Goal: Use online tool/utility: Utilize a website feature to perform a specific function

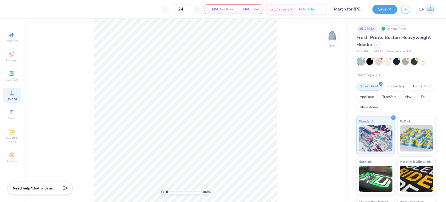
click at [11, 102] on div "Upload" at bounding box center [12, 95] width 18 height 15
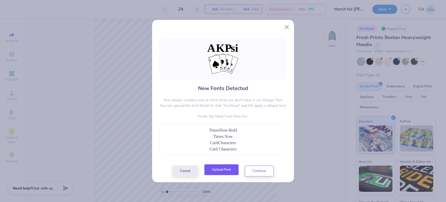
click at [218, 175] on button "Upload Font" at bounding box center [221, 169] width 34 height 11
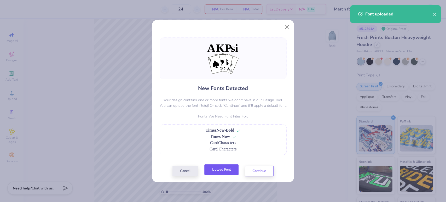
click at [213, 174] on button "Upload Font" at bounding box center [221, 169] width 34 height 11
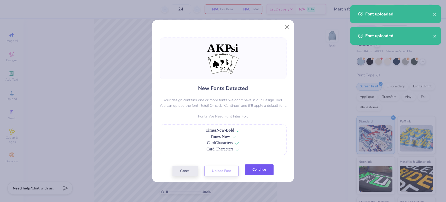
click at [251, 171] on button "Continue" at bounding box center [259, 169] width 29 height 11
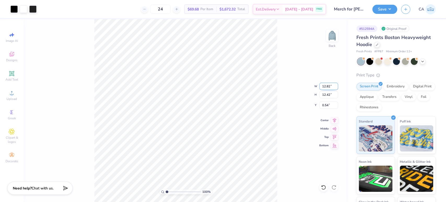
click at [324, 87] on input "12.82" at bounding box center [328, 86] width 19 height 7
type input "10.00"
type input "9.69"
type input "1.91"
click at [171, 193] on input "range" at bounding box center [183, 191] width 35 height 5
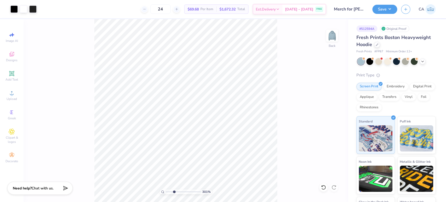
drag, startPoint x: 171, startPoint y: 192, endPoint x: 174, endPoint y: 192, distance: 3.1
type input "3.01"
click at [174, 192] on input "range" at bounding box center [183, 191] width 35 height 5
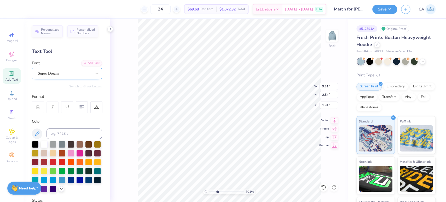
click at [57, 77] on div "Super Dream" at bounding box center [67, 73] width 70 height 11
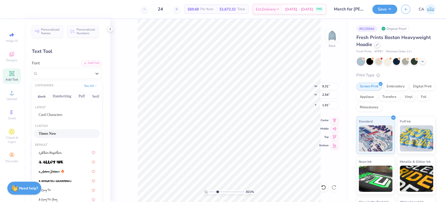
click at [54, 131] on span "Times Now" at bounding box center [48, 133] width 18 height 5
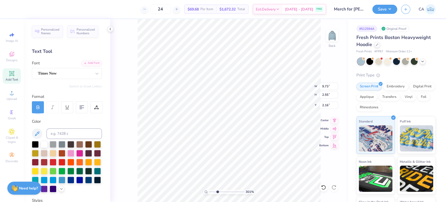
type input "9.73"
type input "2.55"
type input "2.16"
type input "0.52"
type input "0.66"
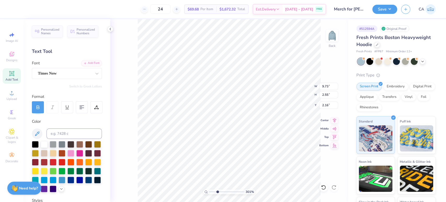
type input "6.39"
click at [54, 70] on div at bounding box center [65, 73] width 54 height 7
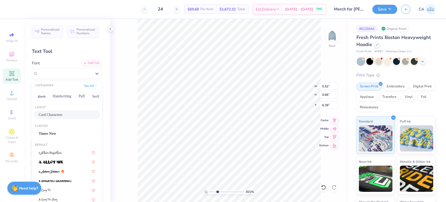
click at [54, 114] on span "Card Characters" at bounding box center [51, 114] width 24 height 5
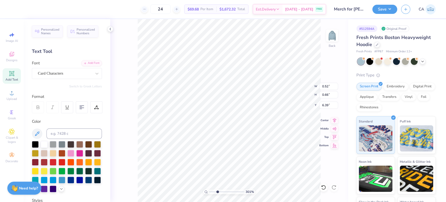
type input "0.44"
type input "0.70"
type input "6.43"
type input "0.54"
type input "0.63"
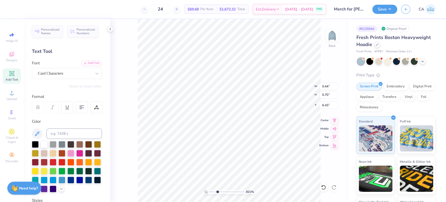
type input "9.78"
click at [51, 75] on div "Super Dream" at bounding box center [64, 73] width 55 height 8
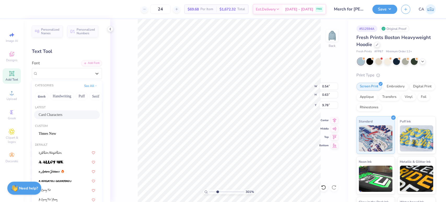
click at [44, 113] on span "Card Characters" at bounding box center [51, 114] width 24 height 5
type input "0.44"
type input "0.70"
type input "9.69"
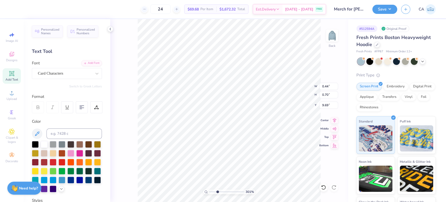
type input "5.60"
type input "6.36"
type input "5.23"
type input "6.79"
type input "6.47"
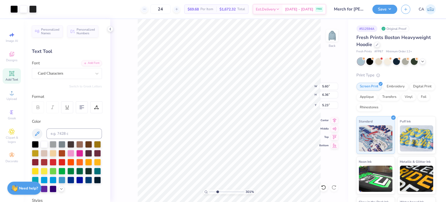
type input "5.13"
click at [58, 73] on div "Super Dream" at bounding box center [64, 73] width 55 height 8
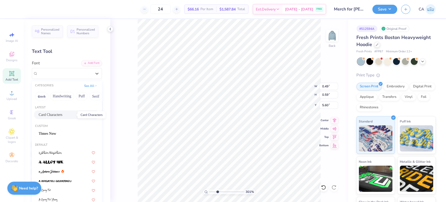
click at [50, 113] on span "Card Characters" at bounding box center [51, 114] width 24 height 5
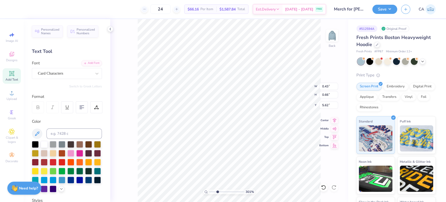
type input "0.43"
type input "0.66"
type input "5.62"
click at [73, 76] on div "Super Dream" at bounding box center [64, 73] width 55 height 8
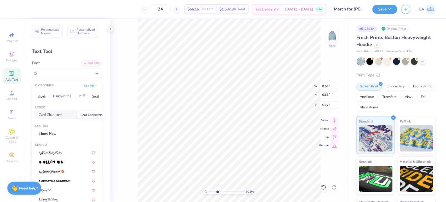
click at [62, 112] on span "Card Characters" at bounding box center [51, 114] width 24 height 5
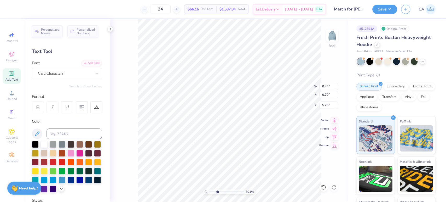
type input "0.44"
type input "0.70"
type input "5.26"
type input "0.56"
type input "0.63"
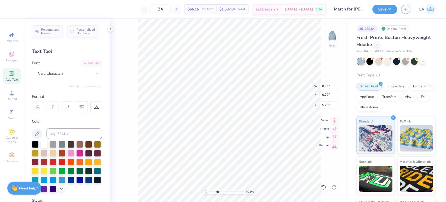
type input "5.50"
click at [42, 73] on div "Super Dream" at bounding box center [64, 73] width 55 height 8
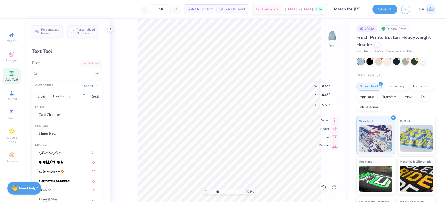
click at [57, 110] on div "Latest Card Characters" at bounding box center [67, 112] width 70 height 19
click at [62, 114] on span "Card Characters" at bounding box center [51, 114] width 24 height 5
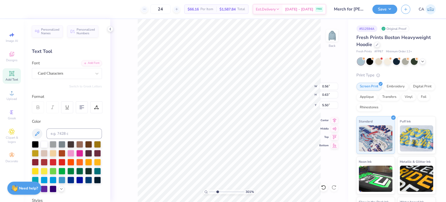
type input "0.50"
type input "0.71"
type input "5.52"
type input "0.49"
type input "0.59"
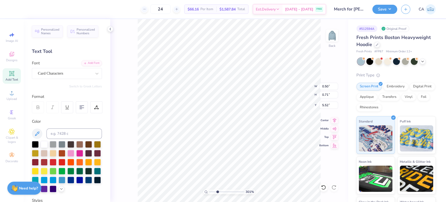
type input "9.72"
click at [75, 75] on div "Super Dream" at bounding box center [64, 73] width 55 height 8
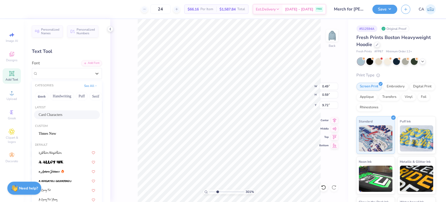
click at [62, 116] on span "Card Characters" at bounding box center [51, 114] width 24 height 5
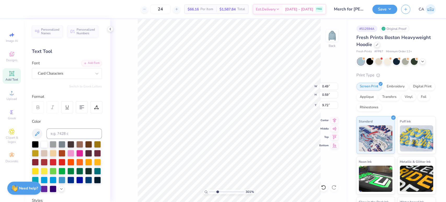
type input "0.43"
type input "0.66"
type input "9.62"
type input "0.52"
type input "0.63"
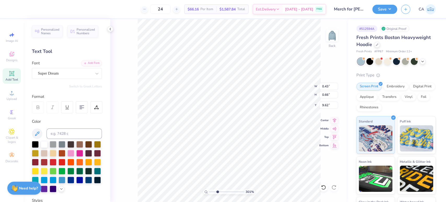
type input "9.97"
click at [52, 72] on div "Super Dream" at bounding box center [64, 73] width 55 height 8
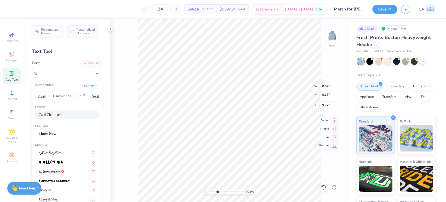
click at [61, 113] on span "Card Characters" at bounding box center [51, 114] width 24 height 5
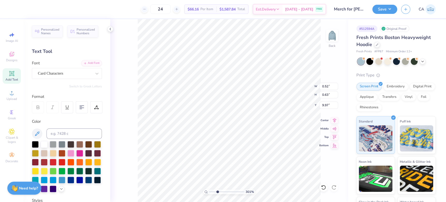
type input "0.44"
type input "0.70"
type input "9.86"
type input "0.56"
type input "0.63"
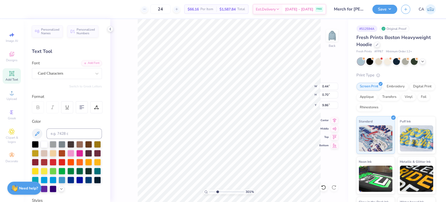
type input "10.43"
click at [50, 71] on div "Super Dream" at bounding box center [64, 73] width 55 height 8
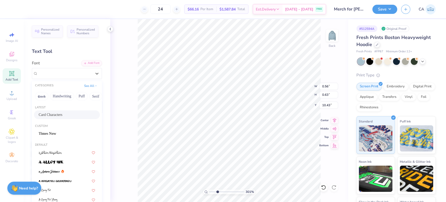
click at [53, 112] on span "Card Characters" at bounding box center [51, 114] width 24 height 5
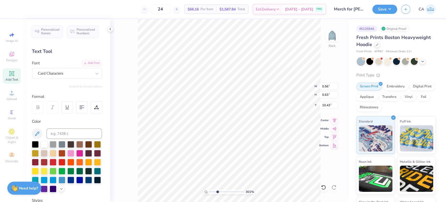
type input "0.50"
type input "0.71"
type input "10.32"
type input "9.90"
type input "6.83"
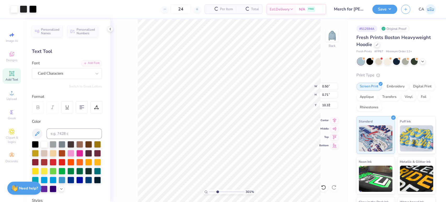
type input "4.76"
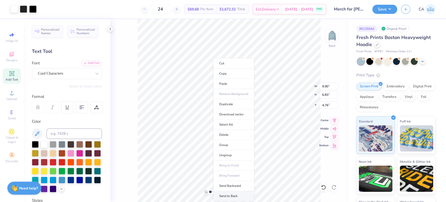
click at [226, 196] on li "Send to Back" at bounding box center [233, 196] width 41 height 10
drag, startPoint x: 213, startPoint y: 193, endPoint x: 222, endPoint y: 188, distance: 9.9
type input "4.22"
click at [222, 189] on input "range" at bounding box center [226, 191] width 35 height 5
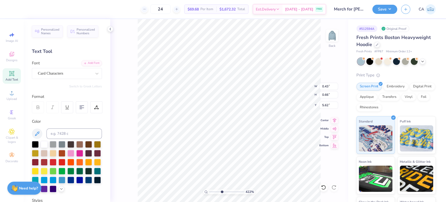
type input "2.53"
type input "1.02"
type input "5.26"
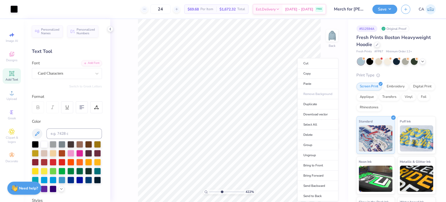
type input "1"
click at [309, 194] on li "Send to Back" at bounding box center [317, 196] width 41 height 10
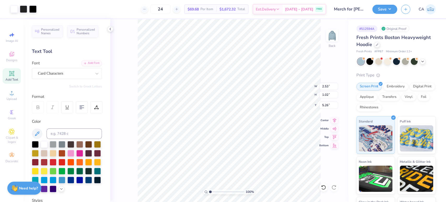
type input "9.90"
type input "6.83"
type input "4.76"
drag, startPoint x: 224, startPoint y: 190, endPoint x: 217, endPoint y: 189, distance: 7.2
click at [217, 189] on input "range" at bounding box center [226, 191] width 35 height 5
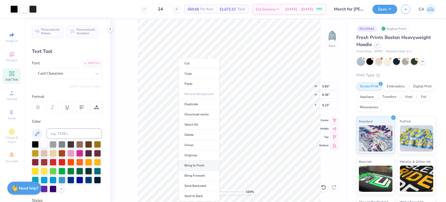
click at [199, 168] on li "Bring to Front" at bounding box center [198, 165] width 41 height 10
drag, startPoint x: 220, startPoint y: 190, endPoint x: 218, endPoint y: 189, distance: 3.2
type input "3.16"
click at [218, 189] on input "range" at bounding box center [226, 191] width 35 height 5
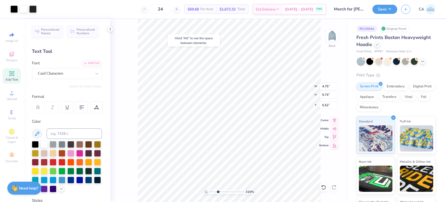
type input "5.13"
type input "5.01"
type input "6.32"
type input "4.76"
type input "4.75"
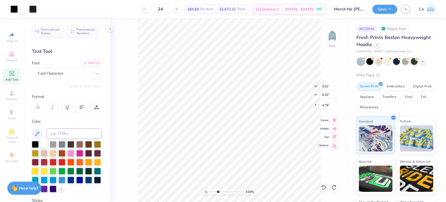
type input "5.74"
type input "5.13"
click at [259, 150] on li "Ungroup" at bounding box center [271, 151] width 41 height 10
click at [211, 191] on div "100 %" at bounding box center [229, 110] width 183 height 183
drag, startPoint x: 212, startPoint y: 192, endPoint x: 215, endPoint y: 190, distance: 3.4
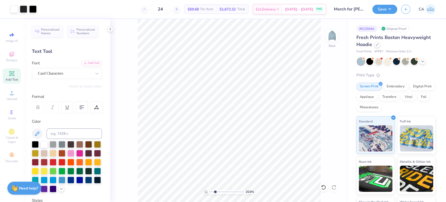
type input "2.43"
click at [215, 190] on input "range" at bounding box center [226, 191] width 35 height 5
type input "5.88"
type input "5.52"
drag, startPoint x: 218, startPoint y: 191, endPoint x: 222, endPoint y: 191, distance: 3.7
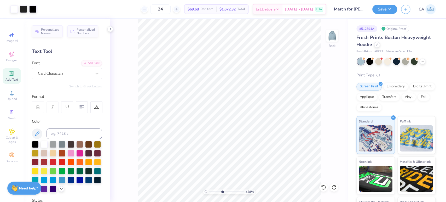
click at [222, 191] on input "range" at bounding box center [226, 191] width 35 height 5
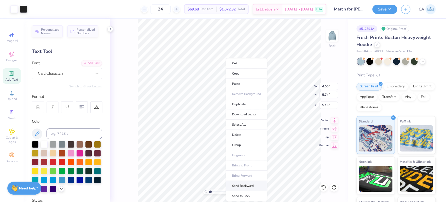
click at [241, 187] on li "Send Backward" at bounding box center [246, 186] width 41 height 10
click at [213, 193] on input "range" at bounding box center [226, 191] width 35 height 5
click at [239, 184] on li "Send Backward" at bounding box center [243, 186] width 41 height 10
drag, startPoint x: 214, startPoint y: 192, endPoint x: 213, endPoint y: 189, distance: 2.7
click at [213, 189] on input "range" at bounding box center [226, 191] width 35 height 5
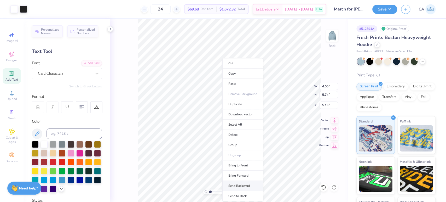
click at [242, 187] on li "Send Backward" at bounding box center [242, 186] width 41 height 10
drag, startPoint x: 218, startPoint y: 191, endPoint x: 215, endPoint y: 187, distance: 5.6
click at [215, 189] on input "range" at bounding box center [226, 191] width 35 height 5
click at [226, 185] on li "Send Backward" at bounding box center [234, 186] width 41 height 10
drag, startPoint x: 214, startPoint y: 191, endPoint x: 215, endPoint y: 194, distance: 3.2
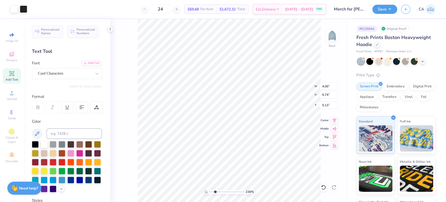
click at [215, 194] on input "range" at bounding box center [226, 191] width 35 height 5
click at [257, 188] on li "Send Backward" at bounding box center [262, 186] width 41 height 10
drag, startPoint x: 228, startPoint y: 191, endPoint x: 218, endPoint y: 192, distance: 10.2
type input "3.29"
click at [218, 192] on input "range" at bounding box center [226, 191] width 35 height 5
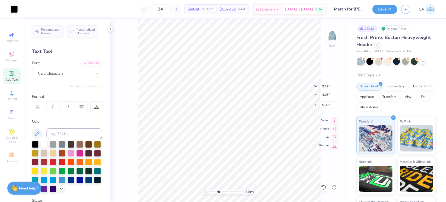
type input "5.01"
type input "6.32"
type input "4.76"
click at [260, 177] on li "Send Backward" at bounding box center [267, 179] width 41 height 10
click at [218, 189] on input "range" at bounding box center [226, 191] width 35 height 5
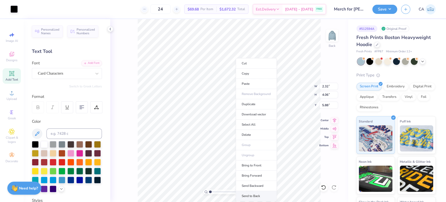
click at [245, 194] on li "Send to Back" at bounding box center [256, 196] width 41 height 10
drag, startPoint x: 224, startPoint y: 193, endPoint x: 216, endPoint y: 189, distance: 8.1
type input "2.76"
click at [216, 189] on input "range" at bounding box center [226, 191] width 35 height 5
type input "5.01"
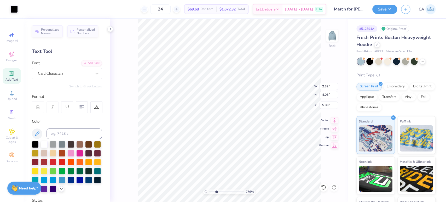
type input "6.32"
type input "4.76"
click at [231, 164] on li "Send to Back" at bounding box center [240, 163] width 41 height 10
drag, startPoint x: 213, startPoint y: 193, endPoint x: 218, endPoint y: 191, distance: 4.9
click at [218, 191] on input "range" at bounding box center [226, 191] width 35 height 5
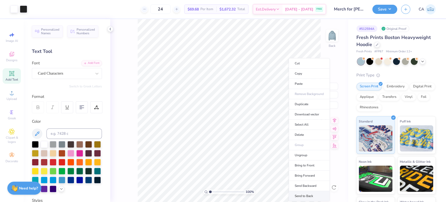
click at [297, 195] on li "Send to Back" at bounding box center [309, 196] width 41 height 10
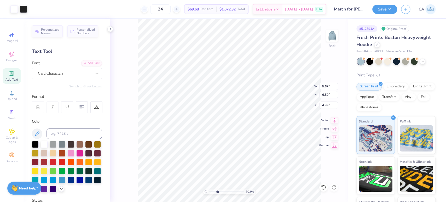
drag, startPoint x: 232, startPoint y: 193, endPoint x: 217, endPoint y: 190, distance: 14.7
click at [217, 190] on input "range" at bounding box center [226, 191] width 35 height 5
click at [263, 172] on li "Send to Back" at bounding box center [267, 172] width 41 height 10
type input "2.76"
click at [216, 193] on input "range" at bounding box center [226, 191] width 35 height 5
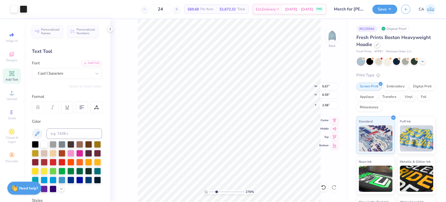
type input "4.99"
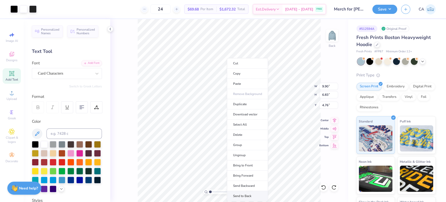
click at [240, 194] on li "Send to Back" at bounding box center [247, 196] width 41 height 10
drag, startPoint x: 222, startPoint y: 191, endPoint x: 219, endPoint y: 188, distance: 4.3
type input "3.42"
click at [219, 189] on input "range" at bounding box center [226, 191] width 35 height 5
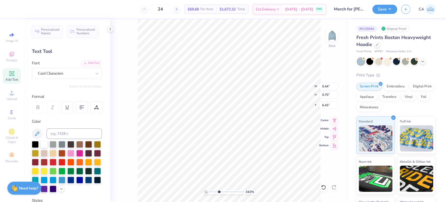
type input "6.40"
drag, startPoint x: 225, startPoint y: 191, endPoint x: 233, endPoint y: 192, distance: 7.9
type input "7.59"
click at [233, 192] on input "range" at bounding box center [226, 191] width 35 height 5
type input "6.36"
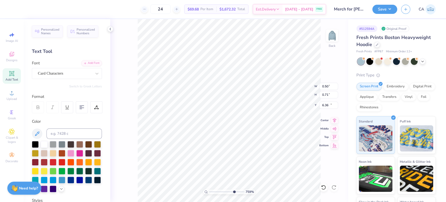
type input "0.50"
type input "0.71"
type input "10.32"
type input "1.48"
type input "1.17"
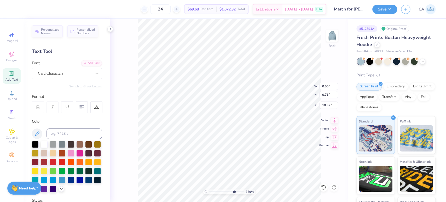
type input "9.86"
type input "3.73"
type input "1.41"
type input "9.76"
type input "0.44"
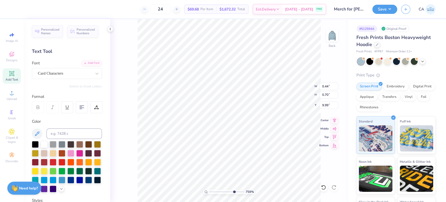
type input "0.70"
type input "9.99"
type input "0.50"
type input "0.71"
type input "10.42"
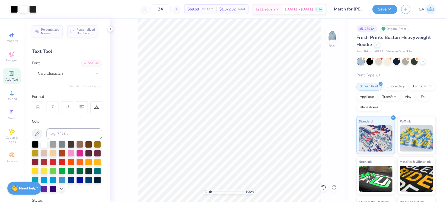
drag, startPoint x: 219, startPoint y: 191, endPoint x: 204, endPoint y: 191, distance: 14.9
type input "1"
click at [209, 191] on input "range" at bounding box center [226, 191] width 35 height 5
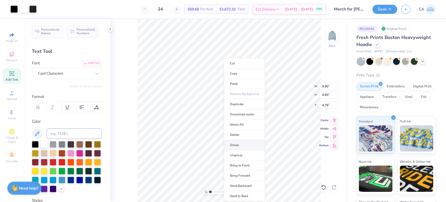
click at [247, 146] on li "Group" at bounding box center [244, 145] width 41 height 10
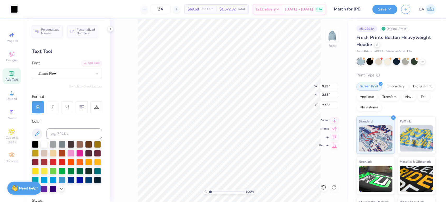
type input "9.73"
type input "2.55"
type input "2.16"
click at [333, 119] on icon at bounding box center [334, 119] width 7 height 6
type input "9.90"
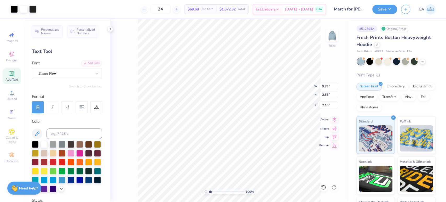
type input "6.83"
type input "4.76"
click at [335, 121] on icon at bounding box center [334, 119] width 7 height 6
type input "9.74"
type input "2.16"
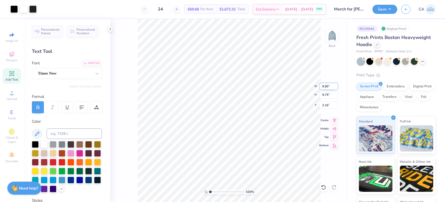
click at [328, 88] on input "9.90" at bounding box center [328, 86] width 19 height 7
type input "3.50"
type input "3.44"
click at [325, 105] on input "5.35" at bounding box center [328, 104] width 19 height 7
type input "3.00"
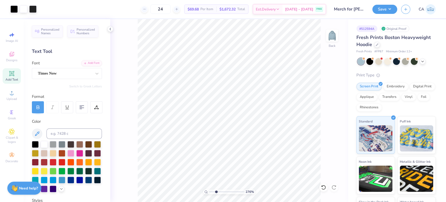
drag, startPoint x: 221, startPoint y: 190, endPoint x: 215, endPoint y: 190, distance: 6.0
type input "2.43"
click at [215, 190] on input "range" at bounding box center [226, 191] width 35 height 5
type input "3.44"
type input "0.90"
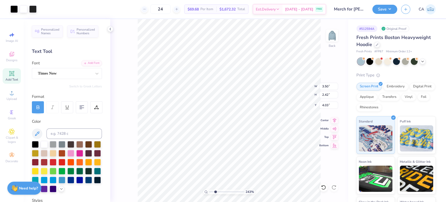
type input "3.00"
click at [323, 92] on input "3.54" at bounding box center [328, 94] width 19 height 7
type input "4"
type input "3.95"
type input "4.00"
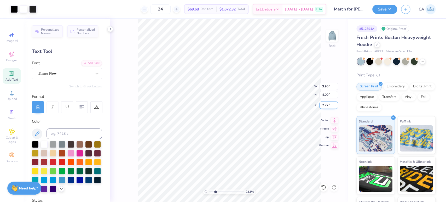
click at [331, 105] on input "2.77" at bounding box center [328, 104] width 19 height 7
type input "3.00"
drag, startPoint x: 217, startPoint y: 191, endPoint x: 207, endPoint y: 191, distance: 10.5
type input "1"
click at [209, 191] on input "range" at bounding box center [226, 191] width 35 height 5
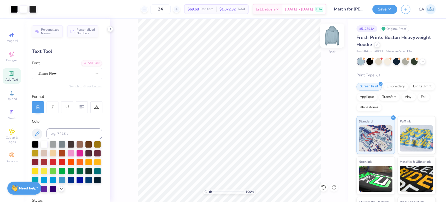
click at [333, 39] on img at bounding box center [332, 35] width 21 height 21
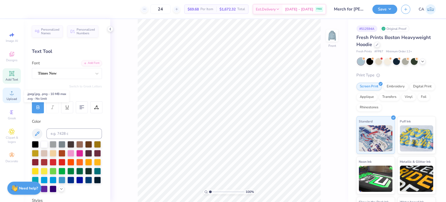
click at [12, 96] on circle at bounding box center [11, 94] width 3 height 3
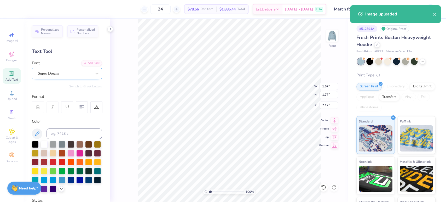
click at [35, 69] on div "Super Dream" at bounding box center [67, 73] width 70 height 11
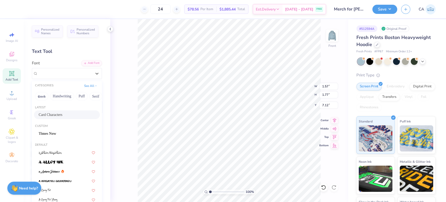
click at [50, 119] on div "Latest Card Characters" at bounding box center [67, 112] width 70 height 19
click at [54, 115] on span "Card Characters" at bounding box center [51, 114] width 24 height 5
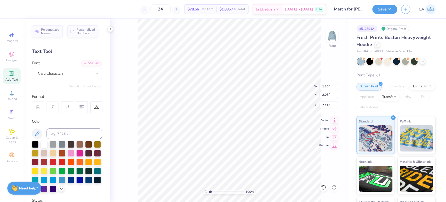
type input "1.36"
type input "2.08"
type input "7.14"
type input "1.57"
type input "1.77"
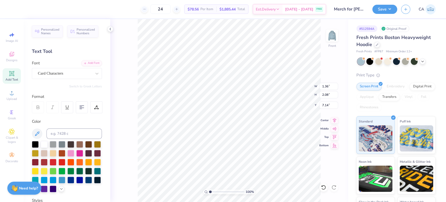
type input "20.61"
click at [46, 76] on div "Super Dream" at bounding box center [64, 73] width 55 height 8
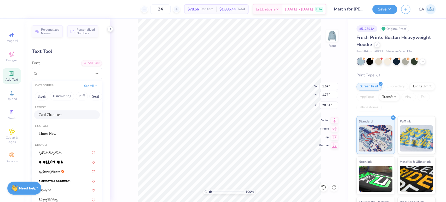
click at [47, 112] on span "Card Characters" at bounding box center [51, 114] width 24 height 5
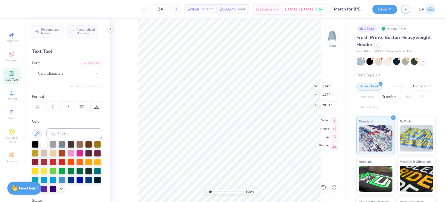
type input "1.36"
type input "2.08"
type input "20.27"
click at [220, 191] on input "range" at bounding box center [226, 191] width 35 height 5
drag, startPoint x: 220, startPoint y: 191, endPoint x: 217, endPoint y: 191, distance: 2.6
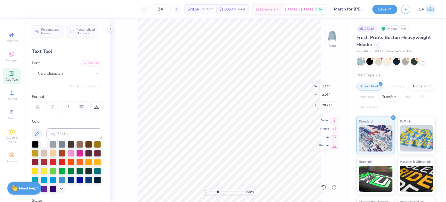
type input "3.09"
click at [217, 191] on input "range" at bounding box center [226, 191] width 35 height 5
type input "3.03"
type input "0.91"
type input "18.90"
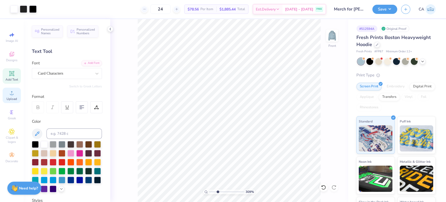
click at [13, 97] on span "Upload" at bounding box center [12, 99] width 10 height 4
click at [12, 71] on icon at bounding box center [12, 73] width 6 height 6
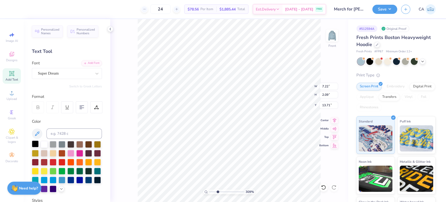
click at [37, 141] on div at bounding box center [35, 143] width 7 height 7
type textarea "AKY"
click at [81, 78] on div "Super Dream" at bounding box center [67, 73] width 70 height 11
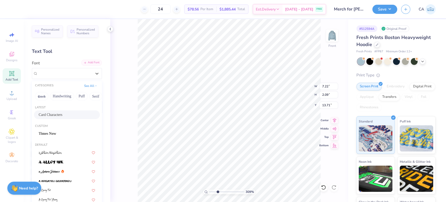
click at [85, 64] on div "Add Font" at bounding box center [91, 63] width 21 height 6
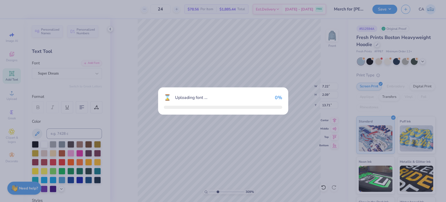
type input "5.45"
type input "2.12"
type input "13.69"
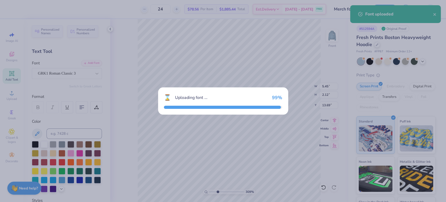
type input "7.26"
type input "2.18"
type input "13.66"
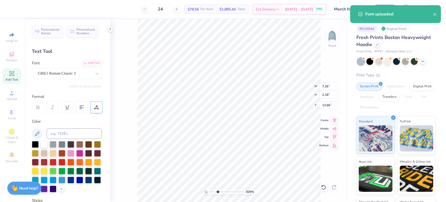
click at [95, 108] on icon at bounding box center [94, 108] width 1 height 1
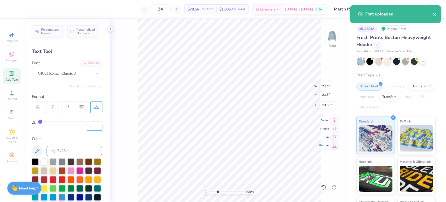
drag, startPoint x: 91, startPoint y: 127, endPoint x: 63, endPoint y: 125, distance: 27.8
click at [63, 125] on div "0" at bounding box center [70, 125] width 64 height 9
type input "200"
type input "100"
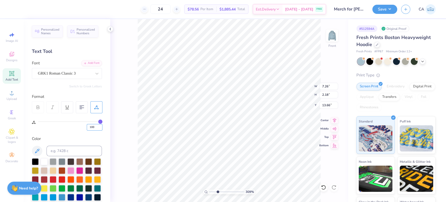
type input "13.22"
type input "1.5"
click at [212, 190] on input "range" at bounding box center [226, 191] width 35 height 5
type input "4.92"
type input "0.81"
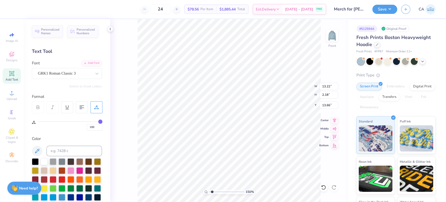
type input "15.03"
click at [96, 123] on div "100" at bounding box center [70, 125] width 64 height 9
click at [95, 125] on input "100" at bounding box center [95, 127] width 16 height 7
type input "1"
type input "20"
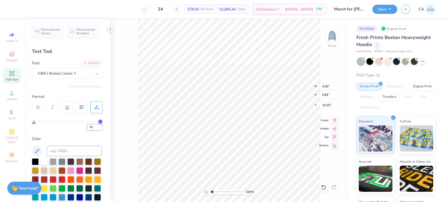
type input "20"
type input "3.14"
type input "18.81"
click at [214, 191] on input "range" at bounding box center [226, 191] width 35 height 5
drag, startPoint x: 212, startPoint y: 191, endPoint x: 207, endPoint y: 193, distance: 5.2
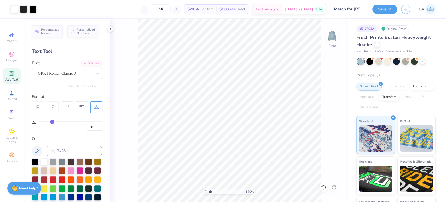
click at [209, 193] on input "range" at bounding box center [226, 191] width 35 height 5
click at [331, 121] on icon at bounding box center [334, 119] width 7 height 6
click at [336, 121] on icon at bounding box center [334, 119] width 7 height 6
click at [212, 192] on input "range" at bounding box center [226, 191] width 35 height 5
type input "2.23"
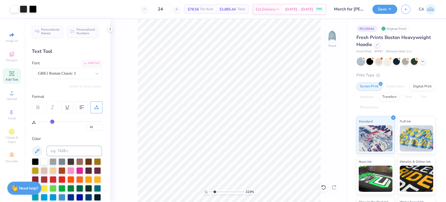
click at [214, 192] on input "range" at bounding box center [226, 191] width 35 height 5
type input "0"
type input "7.14"
type input "6.84"
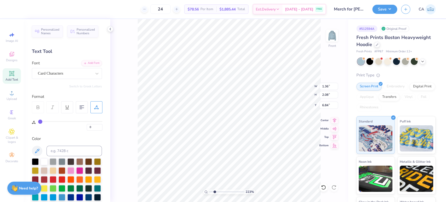
type input "20"
type input "3.14"
type input "0.81"
type input "18.81"
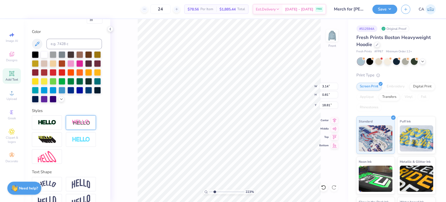
scroll to position [128, 0]
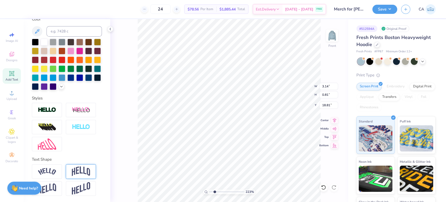
click at [72, 171] on img at bounding box center [81, 171] width 18 height 10
type input "1.46"
type input "18.48"
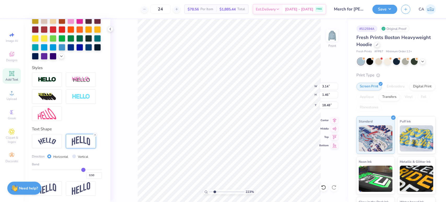
scroll to position [158, 0]
type input "-0.28"
type input "-0.29"
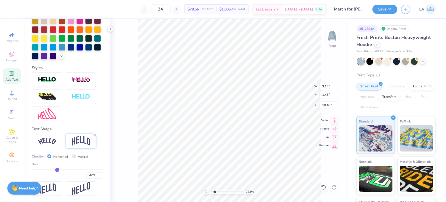
type input "-0.3"
type input "-0.30"
type input "-0.31"
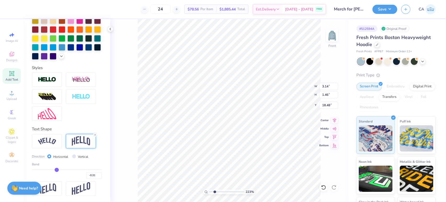
click at [55, 170] on input "range" at bounding box center [67, 169] width 70 height 1
type input "1.08"
type input "18.67"
type input "-0.3"
type input "-0.30"
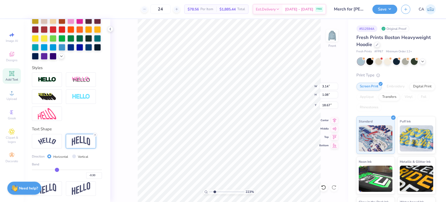
type input "-0.29"
type input "-0.28"
type input "-0.27"
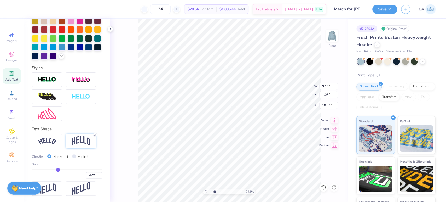
type input "-0.27"
type input "-0.26"
type input "-0.25"
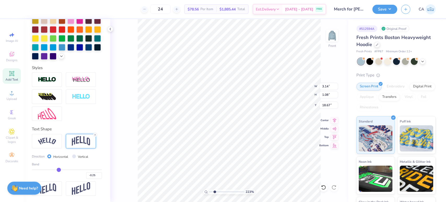
type input "-0.24"
type input "-0.23"
type input "-0.22"
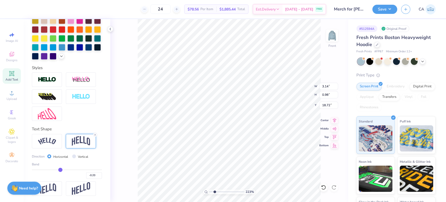
drag, startPoint x: 55, startPoint y: 170, endPoint x: 59, endPoint y: 169, distance: 3.6
click at [59, 169] on input "range" at bounding box center [67, 169] width 70 height 1
drag, startPoint x: 216, startPoint y: 191, endPoint x: 223, endPoint y: 189, distance: 7.0
click at [223, 190] on input "range" at bounding box center [226, 191] width 35 height 5
drag, startPoint x: 222, startPoint y: 192, endPoint x: 229, endPoint y: 190, distance: 6.7
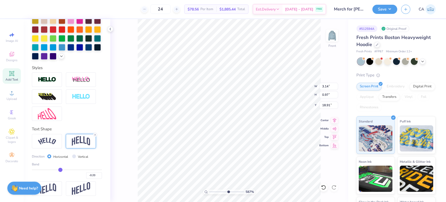
click at [228, 190] on input "range" at bounding box center [226, 191] width 35 height 5
click at [332, 120] on icon at bounding box center [334, 119] width 7 height 6
drag, startPoint x: 214, startPoint y: 190, endPoint x: 209, endPoint y: 191, distance: 5.5
click at [209, 191] on input "range" at bounding box center [226, 191] width 35 height 5
click at [329, 96] on input "18.00" at bounding box center [328, 94] width 19 height 7
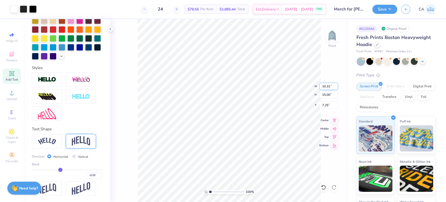
click at [326, 89] on input "10.31" at bounding box center [328, 86] width 19 height 7
click at [329, 104] on input "7.25" at bounding box center [328, 104] width 19 height 7
click at [328, 39] on img at bounding box center [332, 35] width 21 height 21
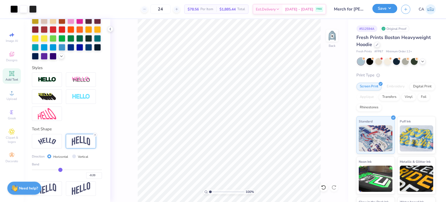
click at [377, 11] on button "Save" at bounding box center [384, 8] width 25 height 9
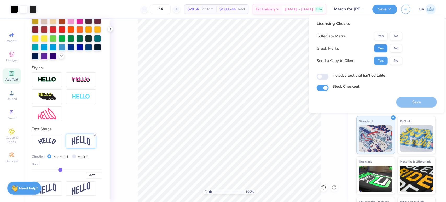
click at [384, 51] on button "Yes" at bounding box center [381, 48] width 14 height 8
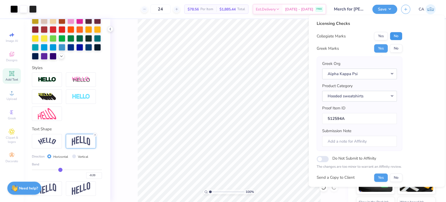
click at [395, 36] on button "No" at bounding box center [396, 36] width 13 height 8
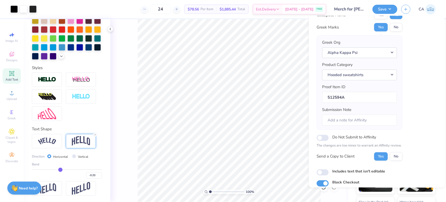
scroll to position [42, 0]
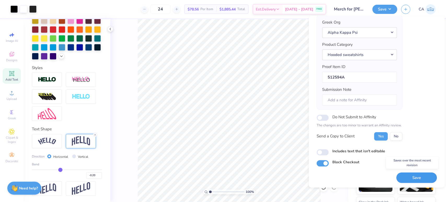
click at [412, 179] on button "Save" at bounding box center [416, 177] width 40 height 11
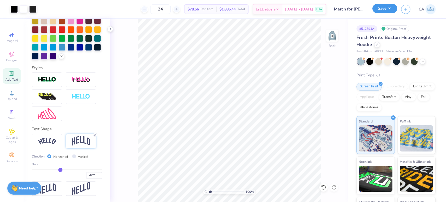
click at [382, 11] on button "Save" at bounding box center [384, 8] width 25 height 9
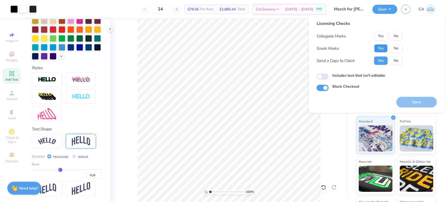
click at [381, 48] on button "Yes" at bounding box center [381, 48] width 14 height 8
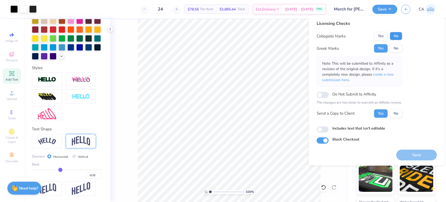
click at [390, 39] on button "No" at bounding box center [396, 36] width 13 height 8
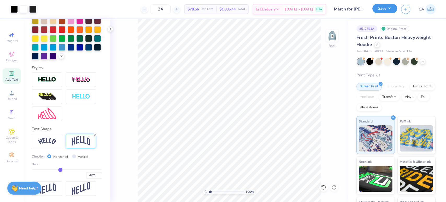
click at [377, 8] on button "Save" at bounding box center [384, 8] width 25 height 9
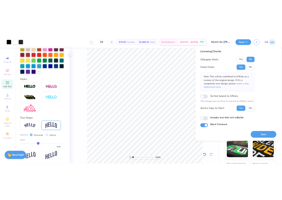
scroll to position [108, 0]
